Goal: Task Accomplishment & Management: Complete application form

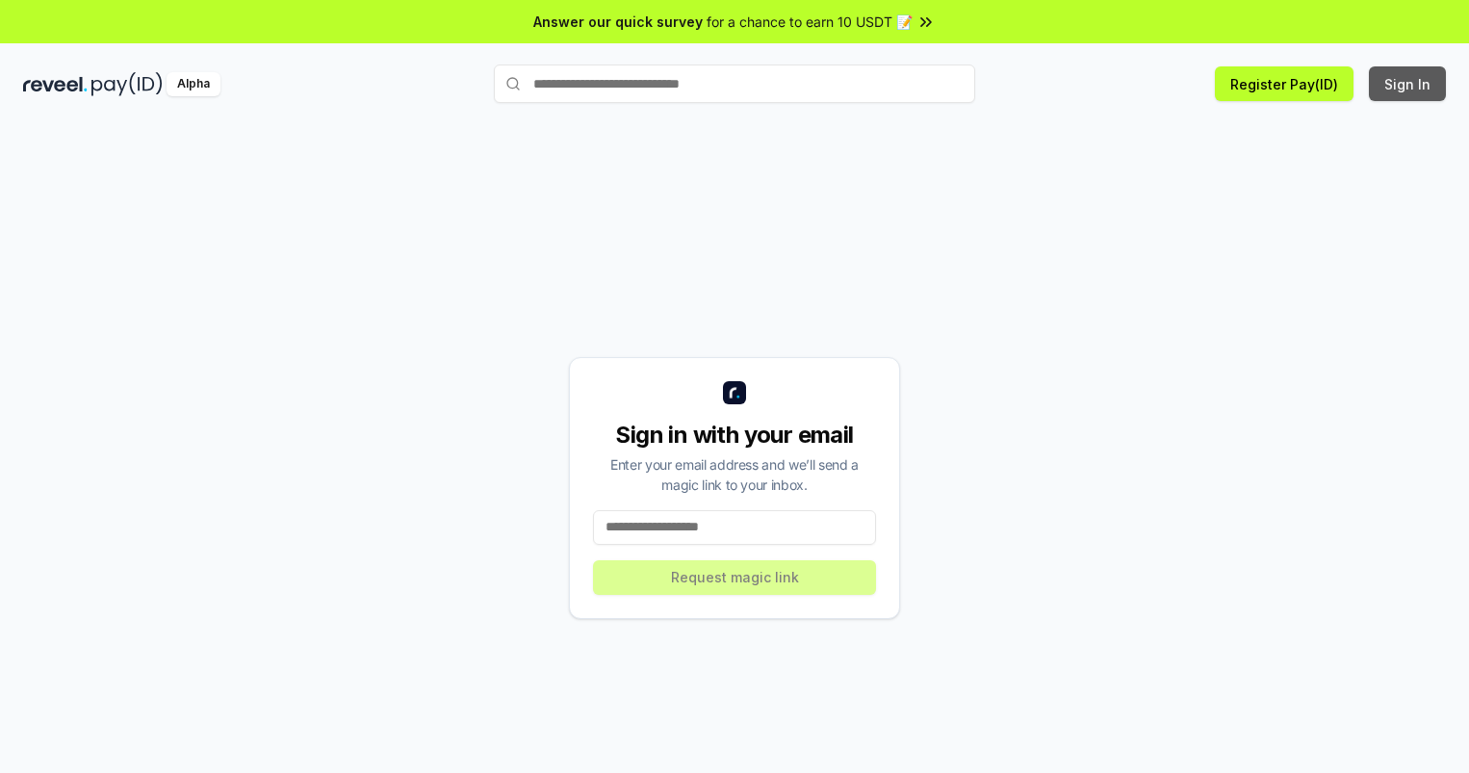
click at [1408, 84] on button "Sign In" at bounding box center [1407, 83] width 77 height 35
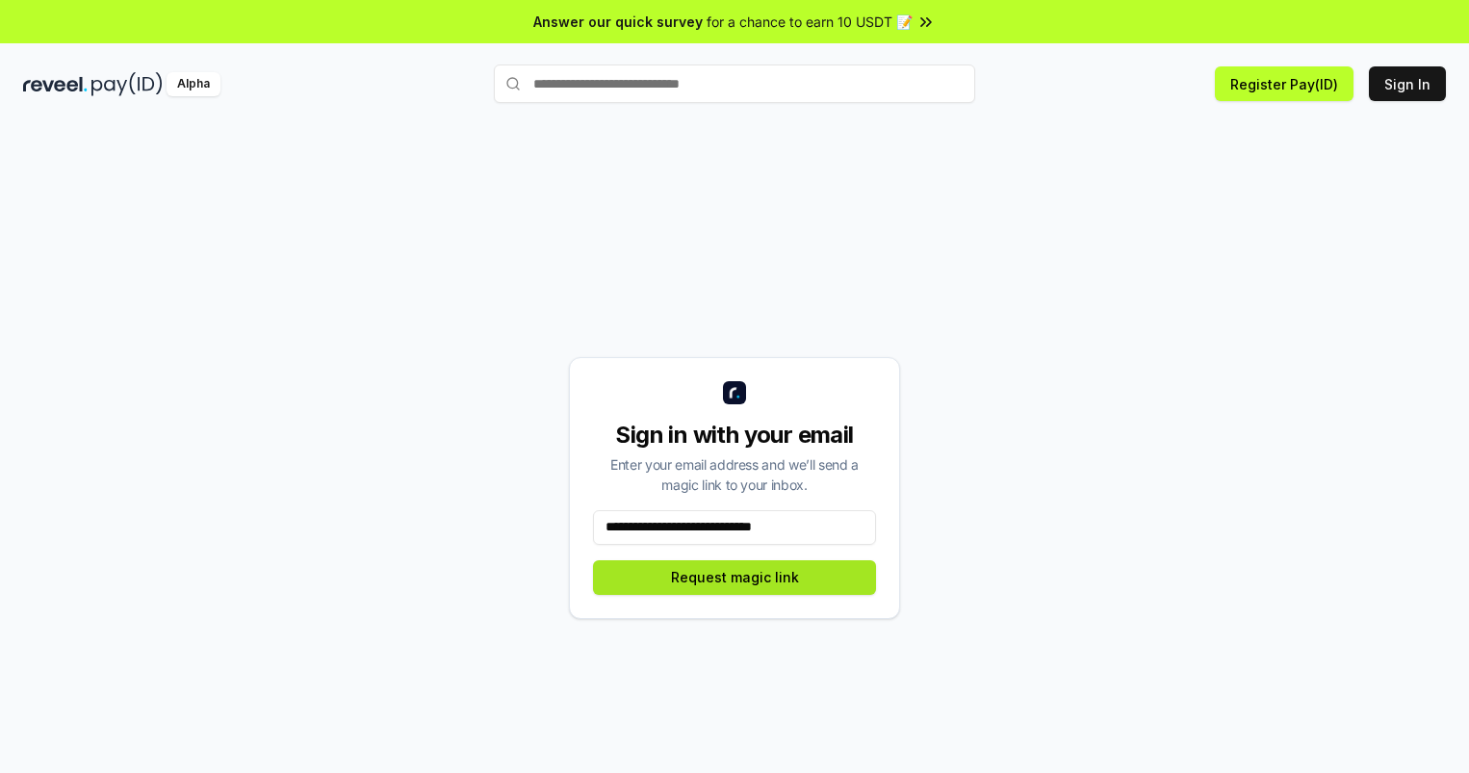
type input "**********"
click at [735, 577] on button "Request magic link" at bounding box center [734, 577] width 283 height 35
